Goal: Task Accomplishment & Management: Complete application form

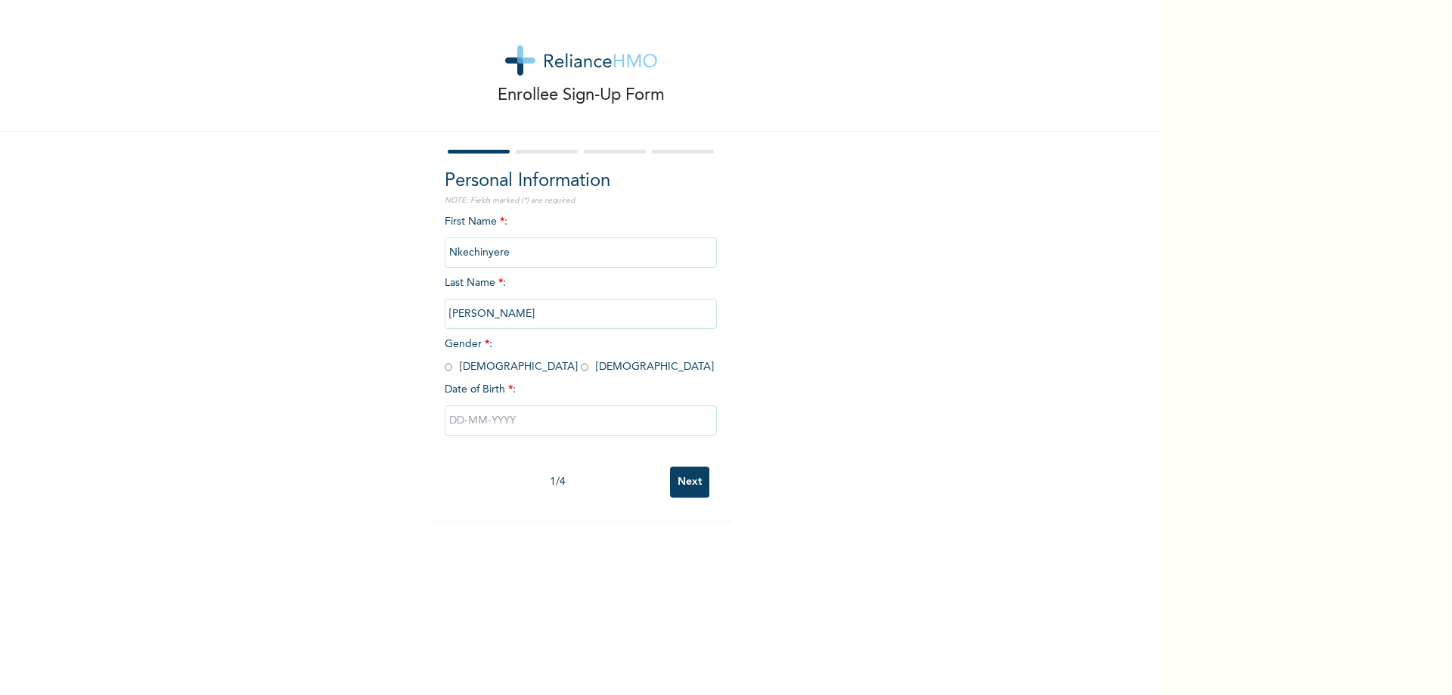
click at [581, 371] on input "radio" at bounding box center [585, 367] width 8 height 14
radio input "true"
click at [461, 420] on input "text" at bounding box center [581, 420] width 272 height 30
click at [572, 478] on select "January February March April May June July August September October November De…" at bounding box center [550, 480] width 80 height 30
select select "1"
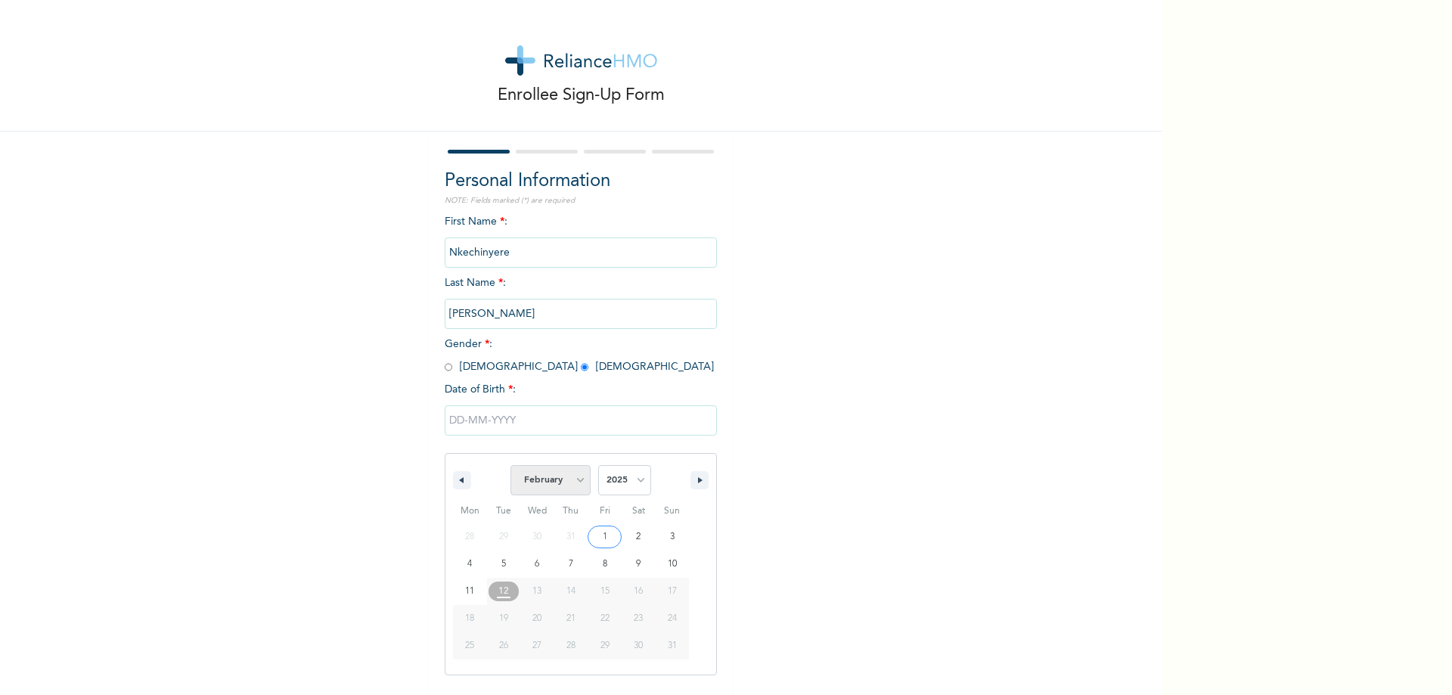
click at [510, 466] on select "January February March April May June July August September October November De…" at bounding box center [550, 480] width 80 height 30
click at [635, 481] on select "2025 2024 2023 2022 2021 2020 2019 2018 2017 2016 2015 2014 2013 2012 2011 2010…" at bounding box center [624, 480] width 53 height 30
select select "1996"
click at [598, 466] on select "2025 2024 2023 2022 2021 2020 2019 2018 2017 2016 2015 2014 2013 2012 2011 2010…" at bounding box center [624, 480] width 53 height 30
type input "[DATE]"
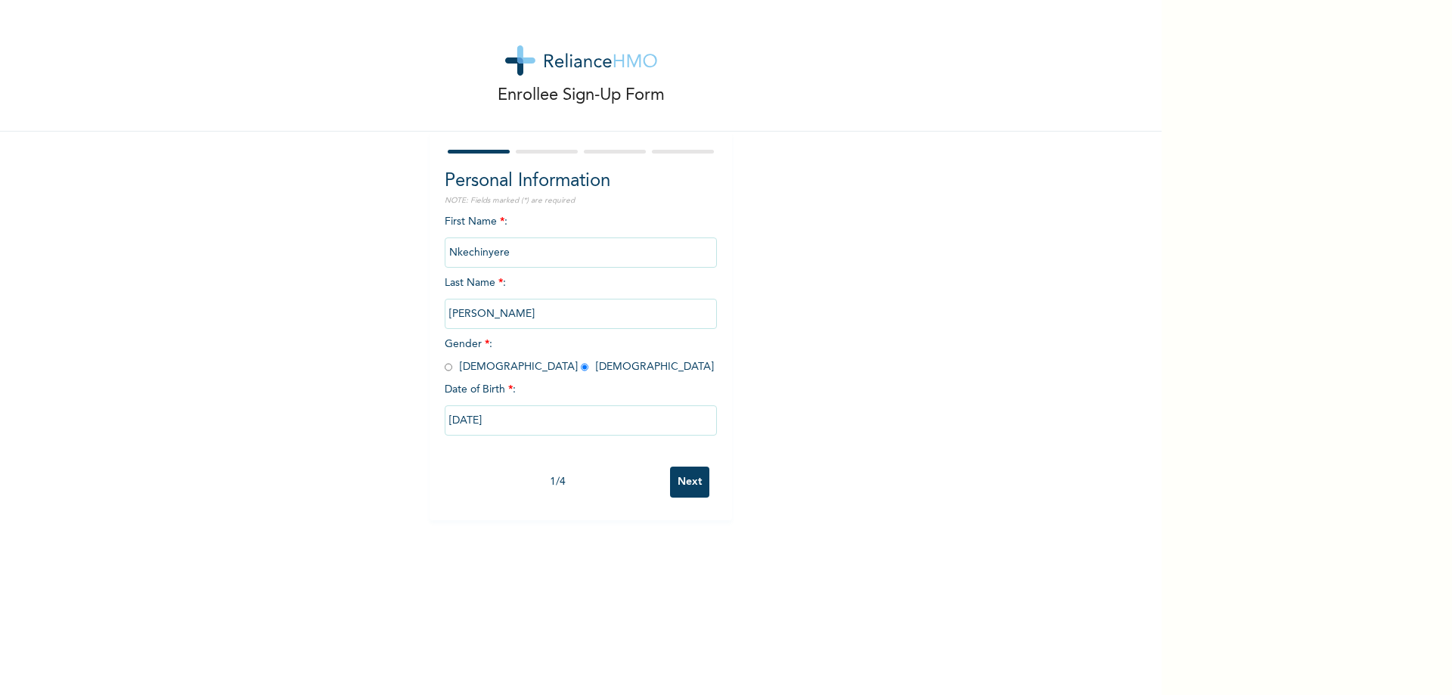
click at [686, 485] on input "Next" at bounding box center [689, 481] width 39 height 31
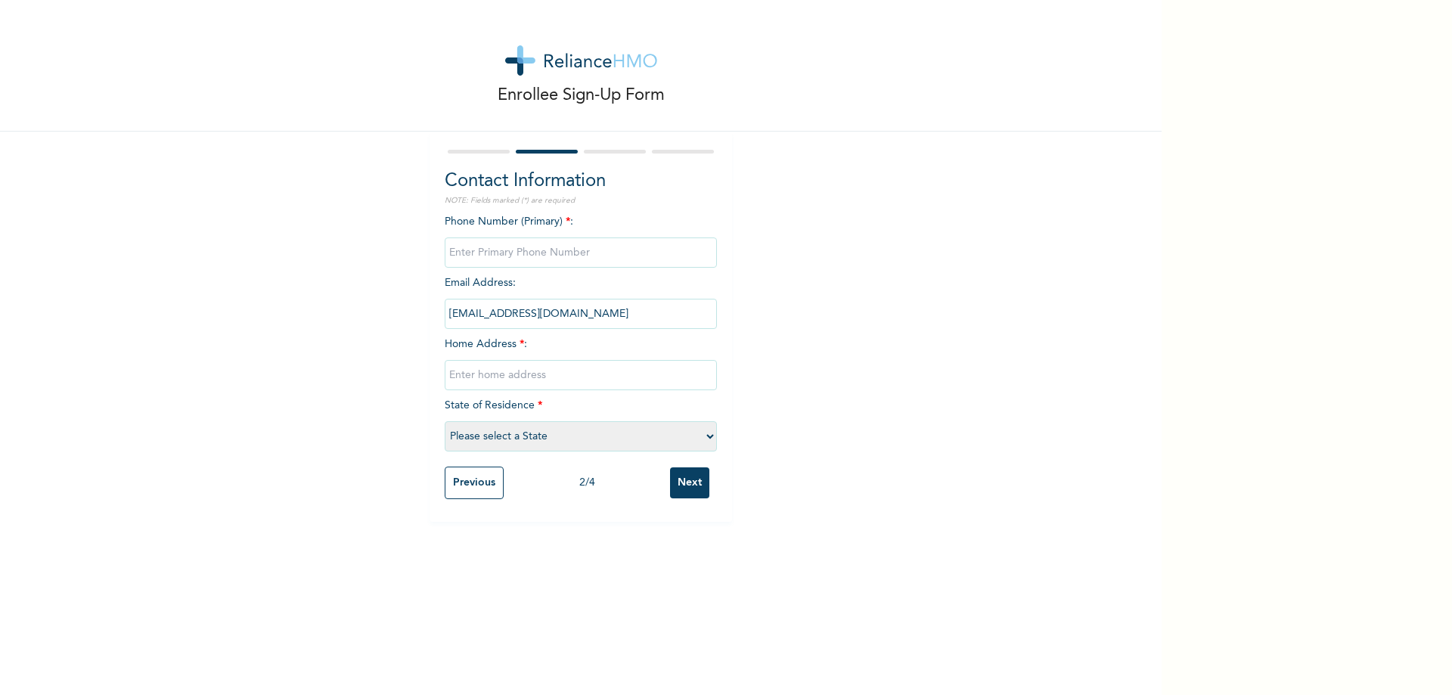
click at [528, 253] on input "phone" at bounding box center [581, 252] width 272 height 30
type input "07062999848"
click at [517, 376] on input "text" at bounding box center [581, 375] width 272 height 30
click at [621, 377] on input "14, [GEOGRAPHIC_DATA], Owod Elede" at bounding box center [581, 375] width 272 height 30
type input "14, [GEOGRAPHIC_DATA], Owode Elede"
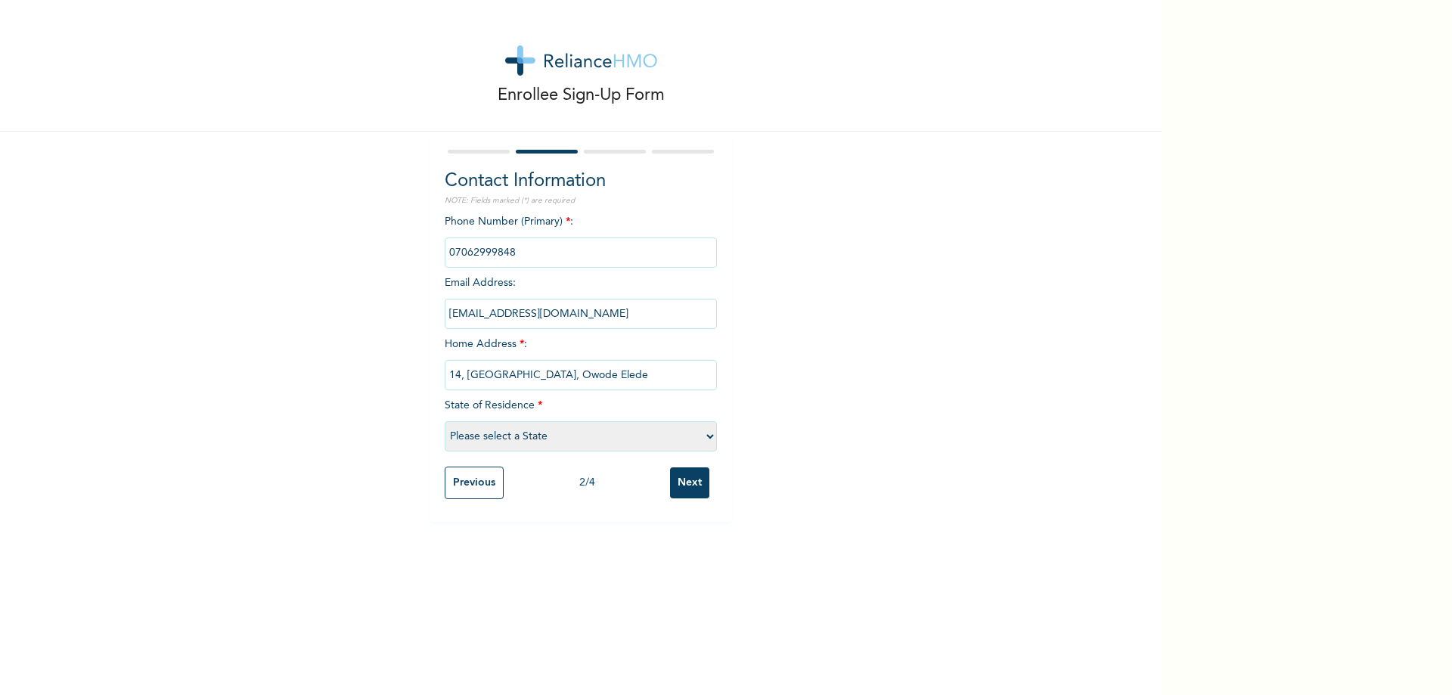
click at [633, 441] on select "Please select a State [PERSON_NAME] (FCT) [PERSON_NAME] Ibom [GEOGRAPHIC_DATA] …" at bounding box center [581, 436] width 272 height 30
select select "25"
click at [445, 422] on select "Please select a State [PERSON_NAME] (FCT) [PERSON_NAME] Ibom [GEOGRAPHIC_DATA] …" at bounding box center [581, 436] width 272 height 30
click at [683, 486] on input "Next" at bounding box center [689, 482] width 39 height 31
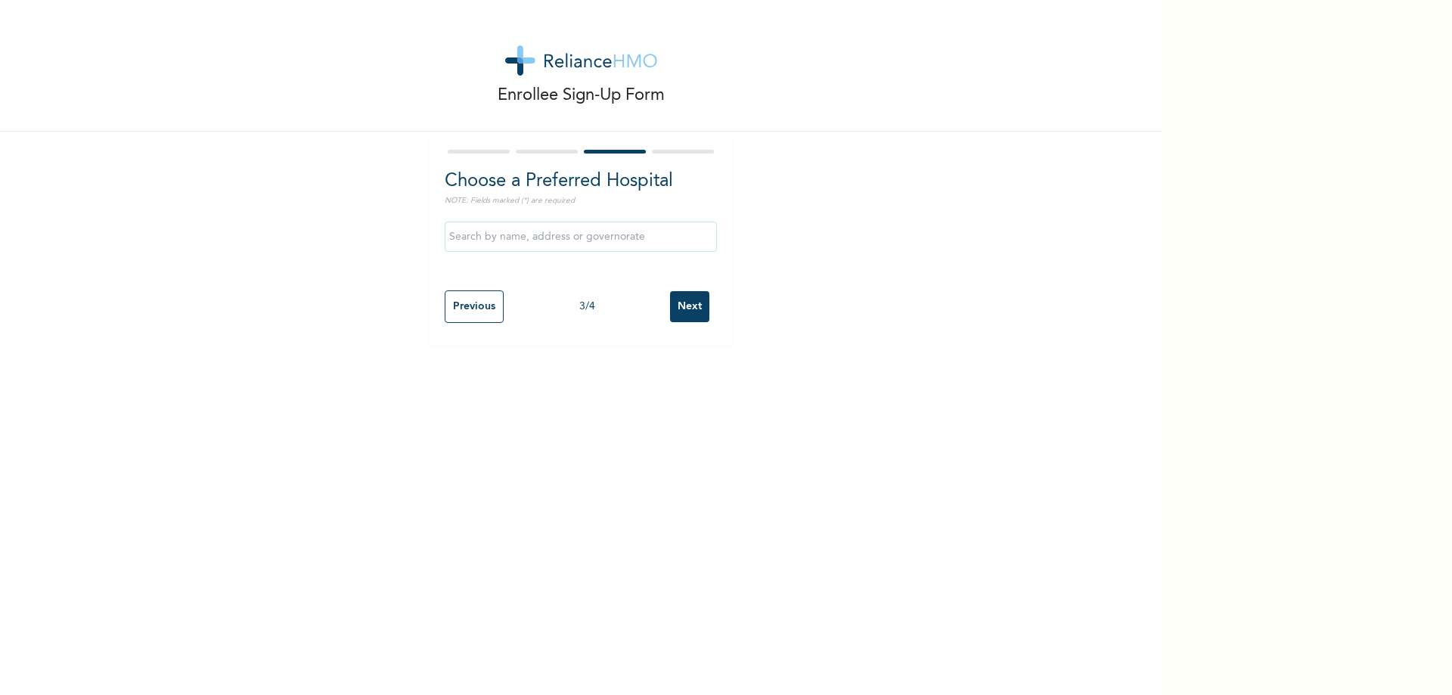
click at [536, 242] on input "text" at bounding box center [581, 237] width 272 height 30
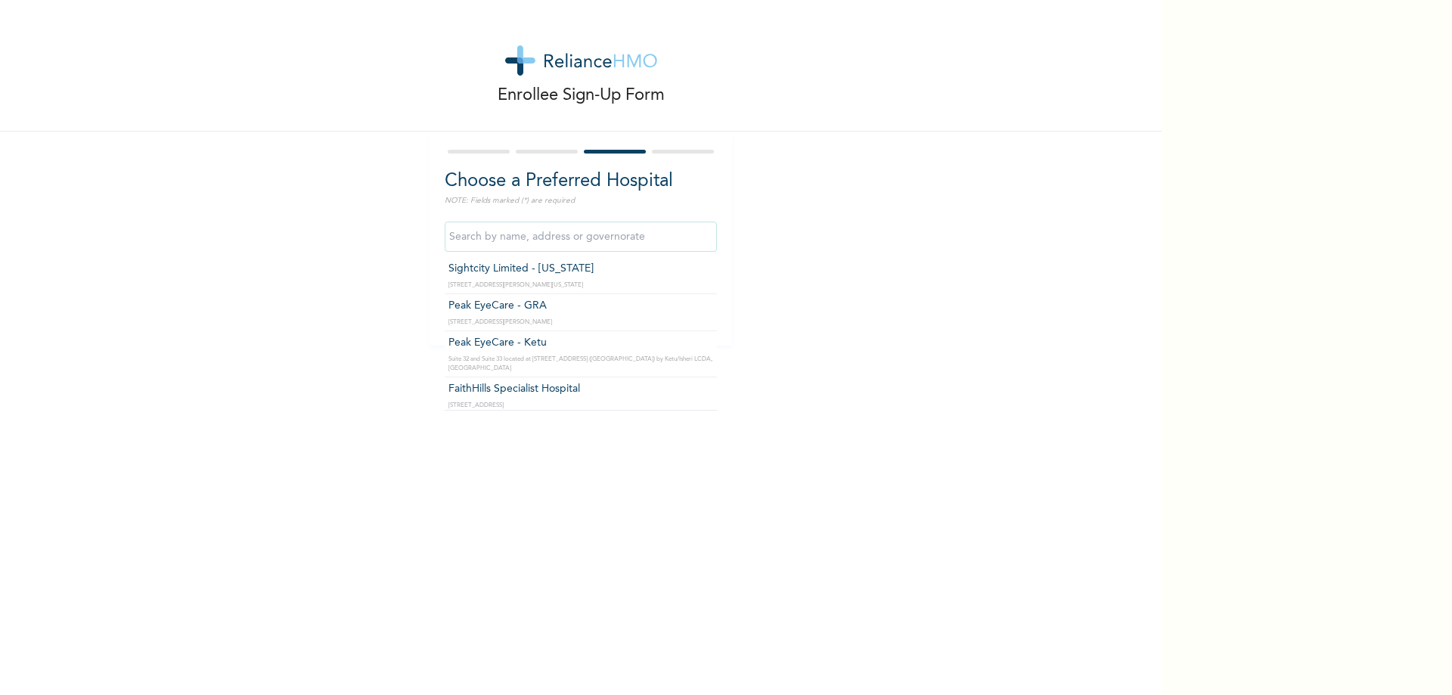
scroll to position [8270, 0]
type input "[GEOGRAPHIC_DATA]"
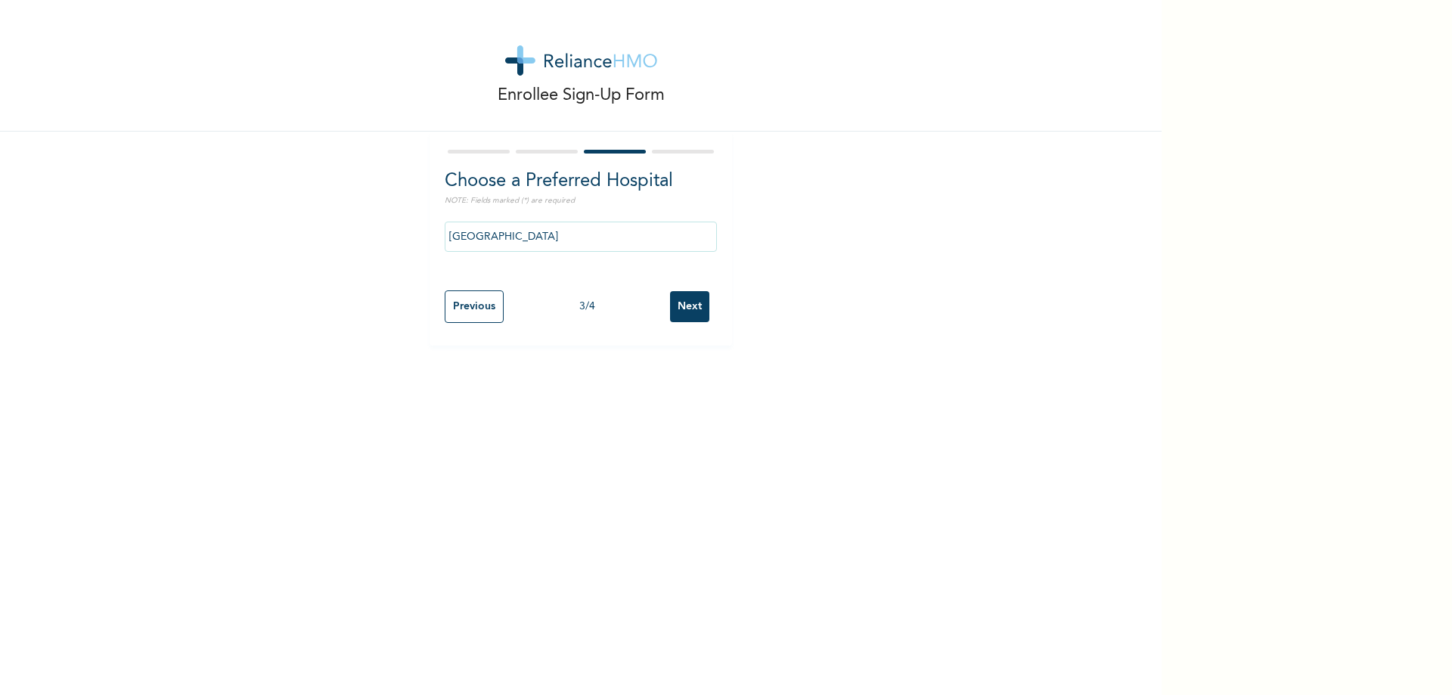
click at [686, 307] on input "Next" at bounding box center [689, 306] width 39 height 31
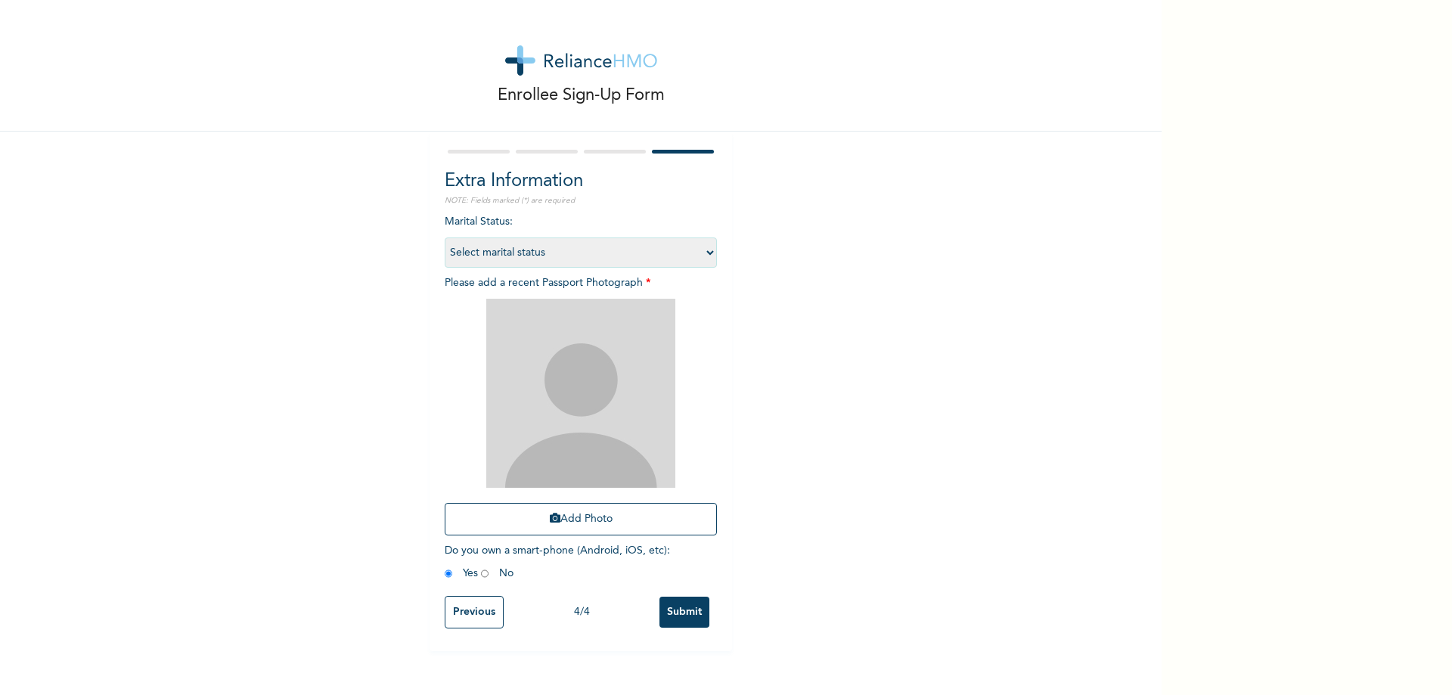
click at [703, 253] on select "Select marital status [DEMOGRAPHIC_DATA] Married [DEMOGRAPHIC_DATA] Widow/[DEMO…" at bounding box center [581, 252] width 272 height 30
select select "3"
click at [445, 238] on select "Select marital status [DEMOGRAPHIC_DATA] Married [DEMOGRAPHIC_DATA] Widow/[DEMO…" at bounding box center [581, 252] width 272 height 30
click at [702, 256] on select "Select marital status [DEMOGRAPHIC_DATA] Married [DEMOGRAPHIC_DATA] Widow/[DEMO…" at bounding box center [581, 252] width 272 height 30
click at [768, 358] on div "Enrollee Sign-Up Form Extra Information NOTE: Fields marked (*) are required Ma…" at bounding box center [580, 325] width 1161 height 651
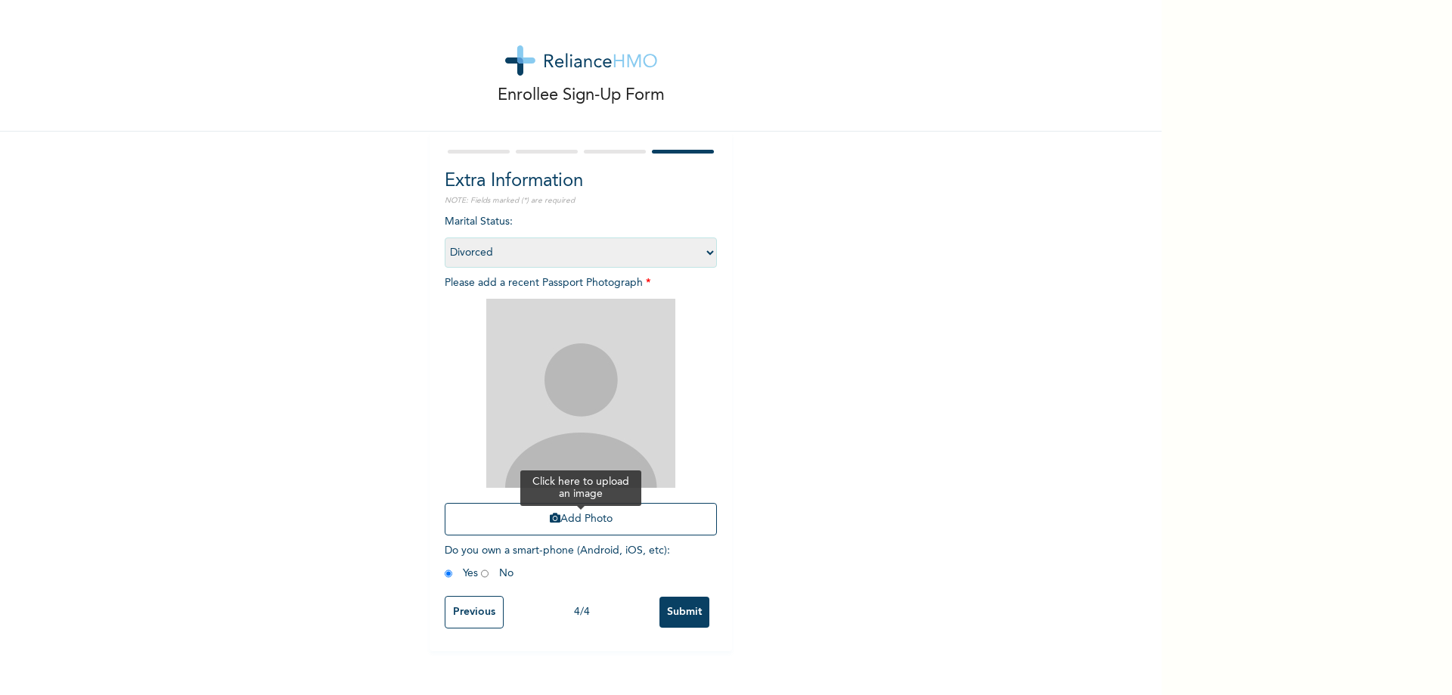
click at [609, 519] on button "Add Photo" at bounding box center [581, 519] width 272 height 33
click at [583, 522] on button "Add Photo" at bounding box center [581, 519] width 272 height 33
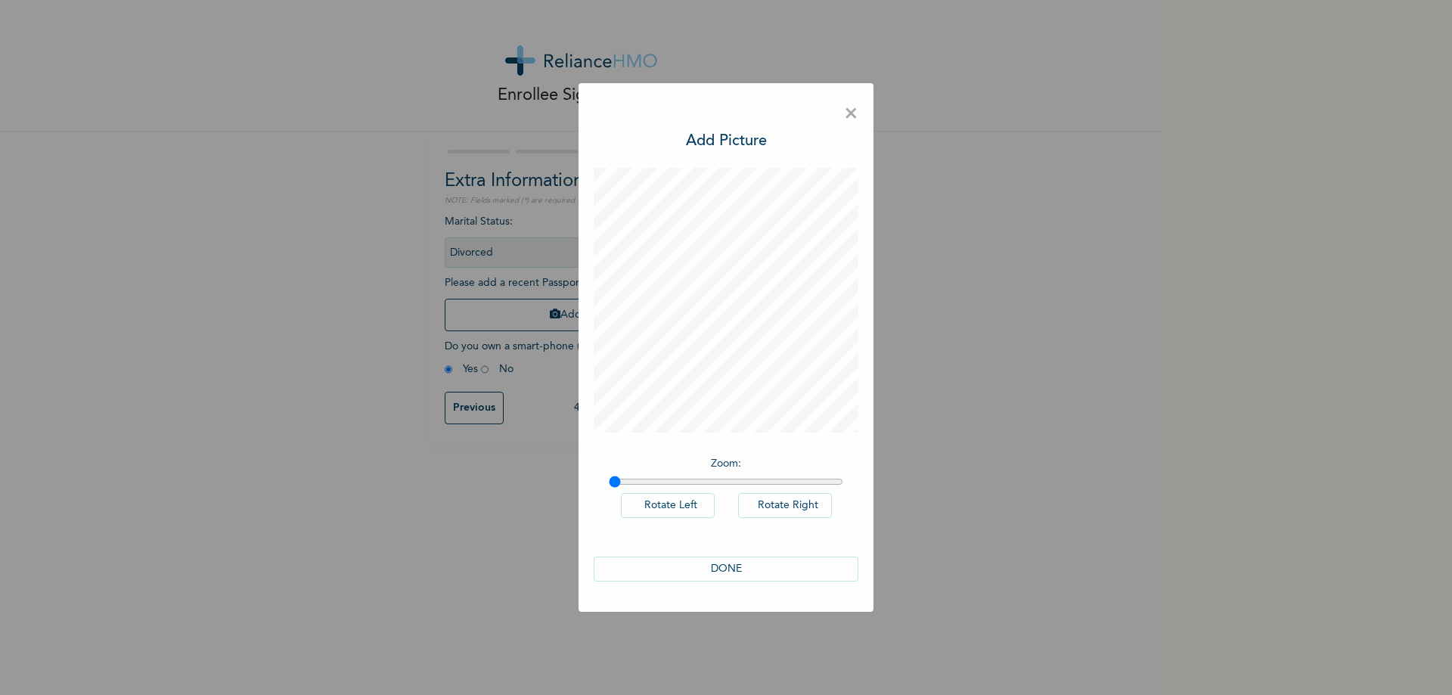
click at [733, 569] on button "DONE" at bounding box center [725, 568] width 265 height 25
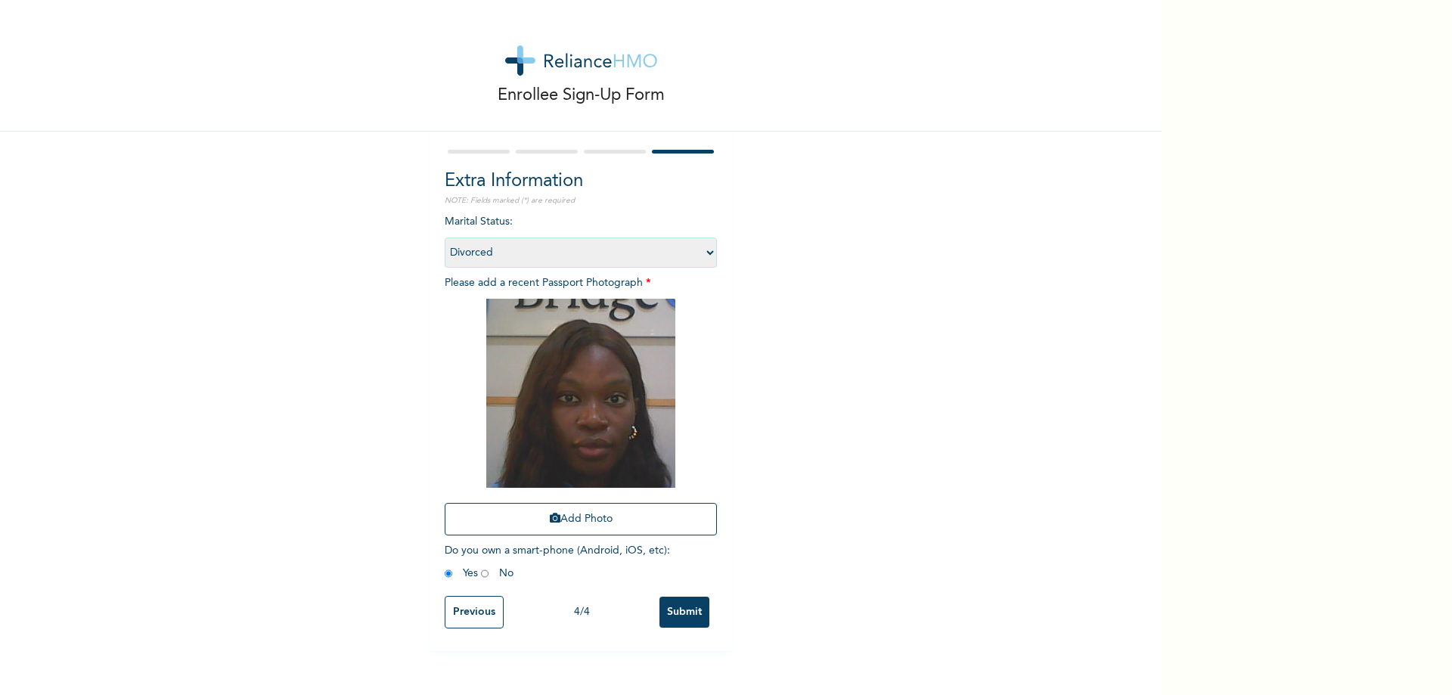
click at [677, 612] on input "Submit" at bounding box center [684, 611] width 50 height 31
